Goal: Transaction & Acquisition: Purchase product/service

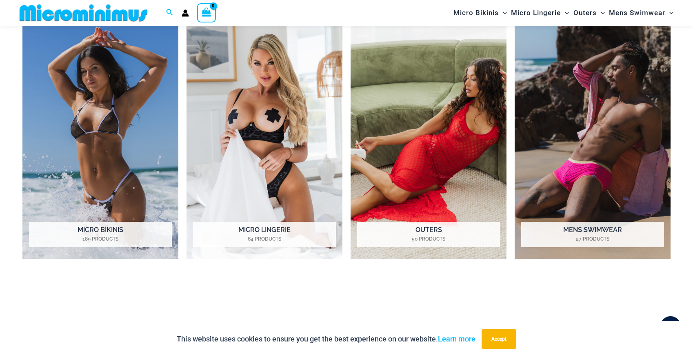
scroll to position [721, 0]
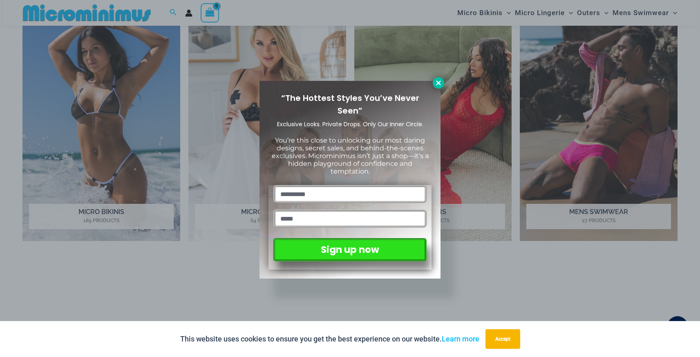
click at [439, 80] on icon at bounding box center [438, 82] width 7 height 7
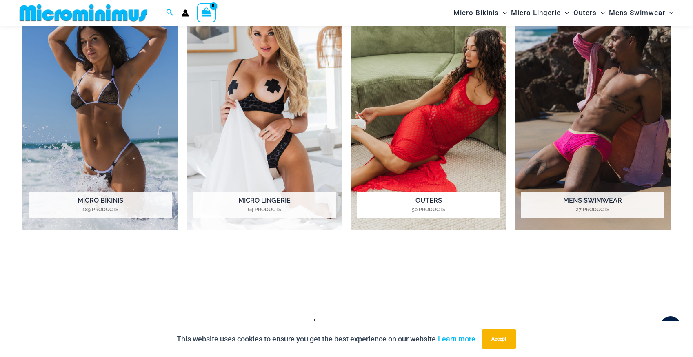
scroll to position [728, 0]
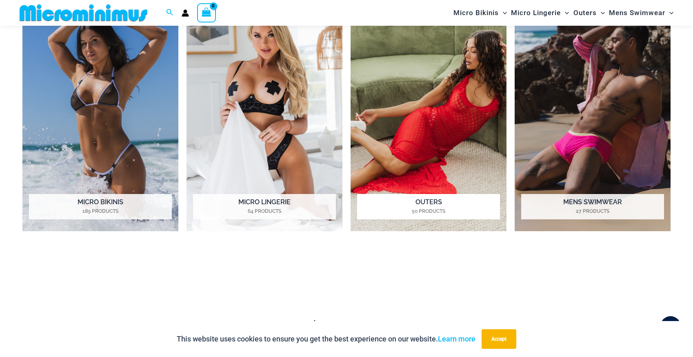
click at [443, 113] on img "Visit product category Outers" at bounding box center [429, 111] width 156 height 240
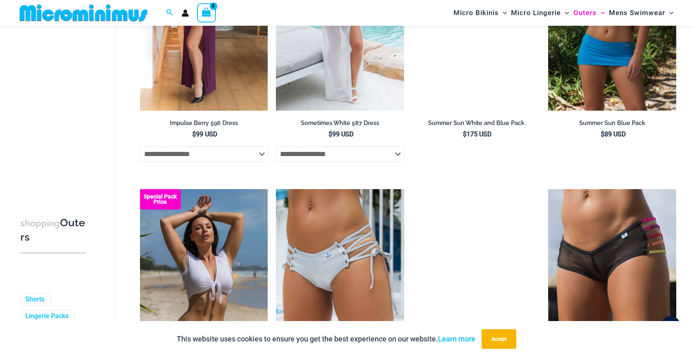
scroll to position [1836, 0]
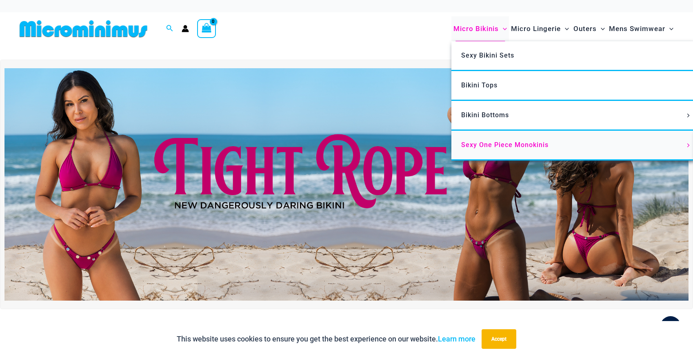
click at [485, 145] on span "Sexy One Piece Monokinis" at bounding box center [504, 145] width 87 height 8
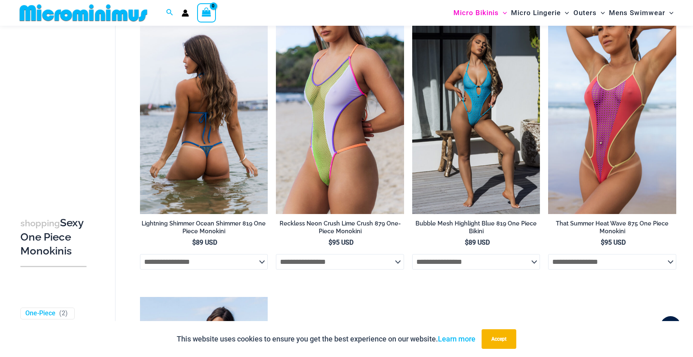
scroll to position [1165, 0]
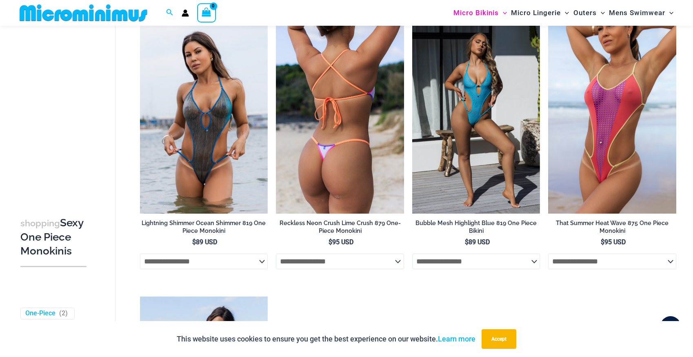
click at [349, 178] on img at bounding box center [340, 117] width 128 height 192
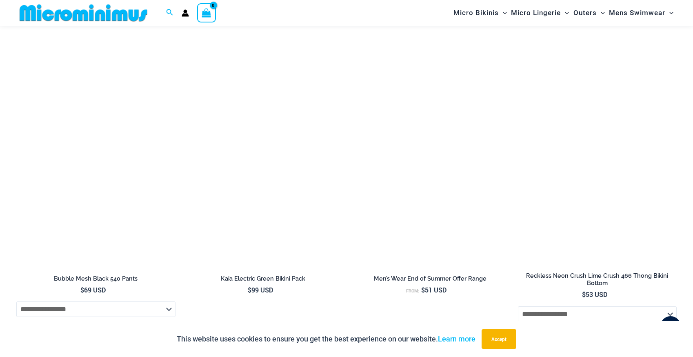
scroll to position [1532, 0]
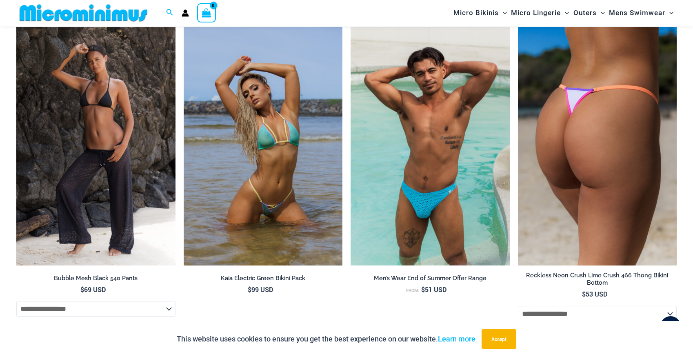
click at [602, 174] on img at bounding box center [597, 146] width 159 height 238
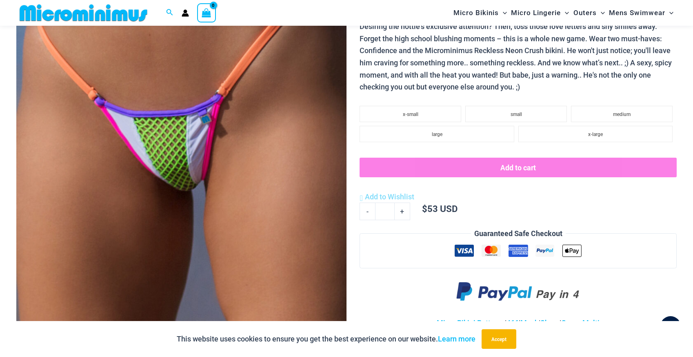
scroll to position [204, 0]
